Goal: Information Seeking & Learning: Learn about a topic

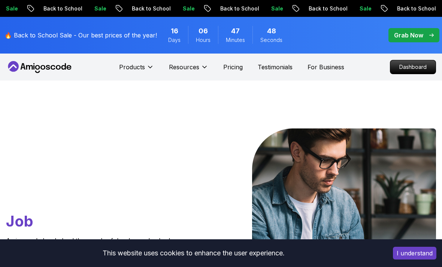
click at [301, 96] on div "Go From Learning to Hired: Master Java, Spring Boot & Cloud Skills That Get You…" at bounding box center [221, 265] width 442 height 368
click at [411, 33] on p "Grab Now" at bounding box center [408, 35] width 29 height 9
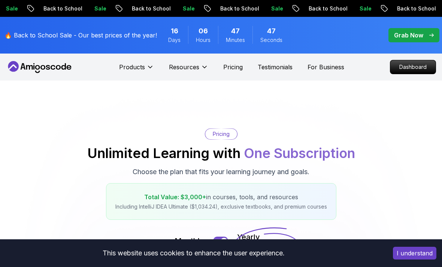
click at [409, 70] on p "Dashboard" at bounding box center [412, 66] width 45 height 13
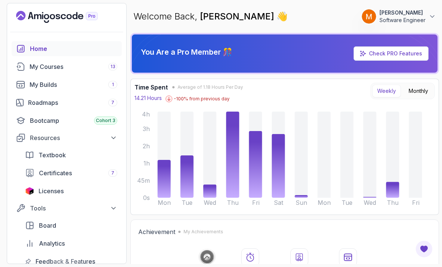
click at [73, 67] on div "My Courses 13" at bounding box center [74, 66] width 88 height 9
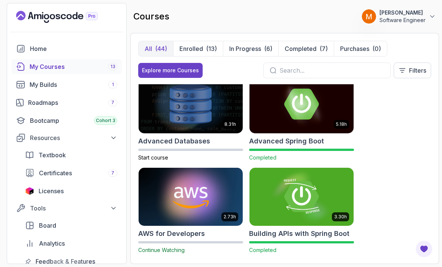
scroll to position [10, 0]
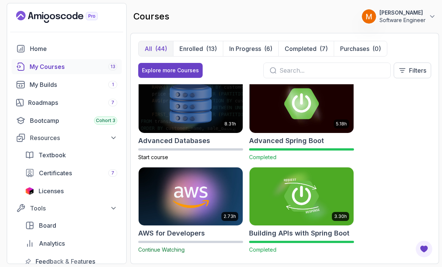
click at [339, 69] on input "text" at bounding box center [331, 70] width 105 height 9
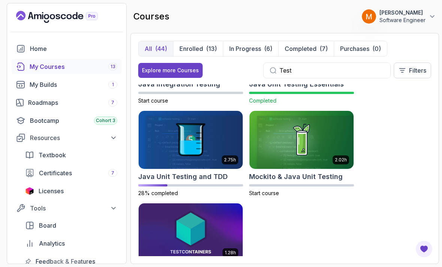
scroll to position [69, 0]
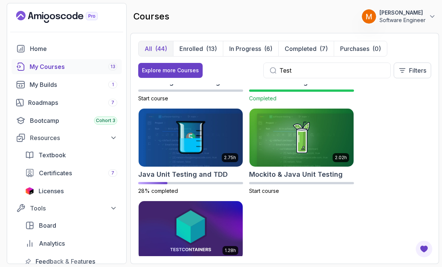
type input "Test"
click at [200, 142] on img at bounding box center [191, 138] width 104 height 58
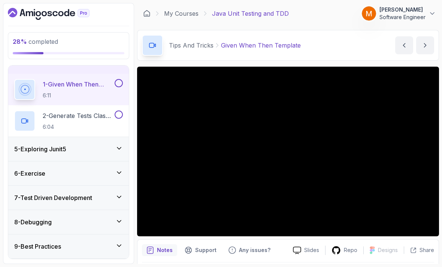
scroll to position [24, 0]
click at [100, 242] on div "9 - Best Practices" at bounding box center [68, 246] width 109 height 9
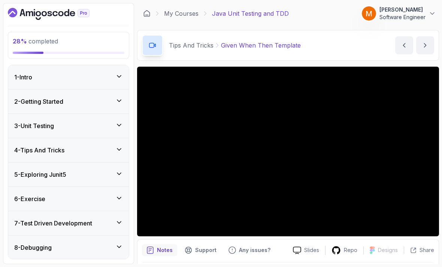
scroll to position [0, 0]
click at [96, 121] on div "3 - Unit Testing" at bounding box center [68, 125] width 109 height 9
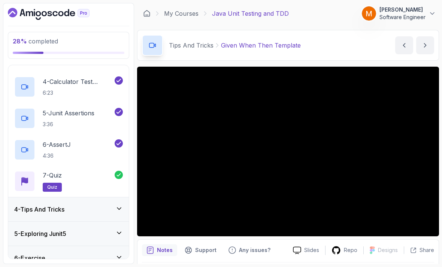
click at [75, 197] on div "4 - Tips And Tricks" at bounding box center [68, 209] width 121 height 24
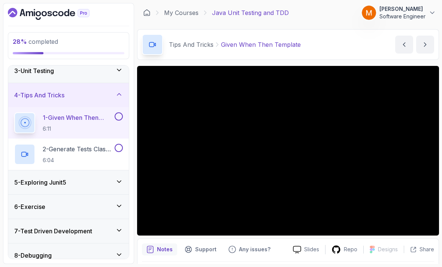
scroll to position [0, 0]
